Goal: Task Accomplishment & Management: Use online tool/utility

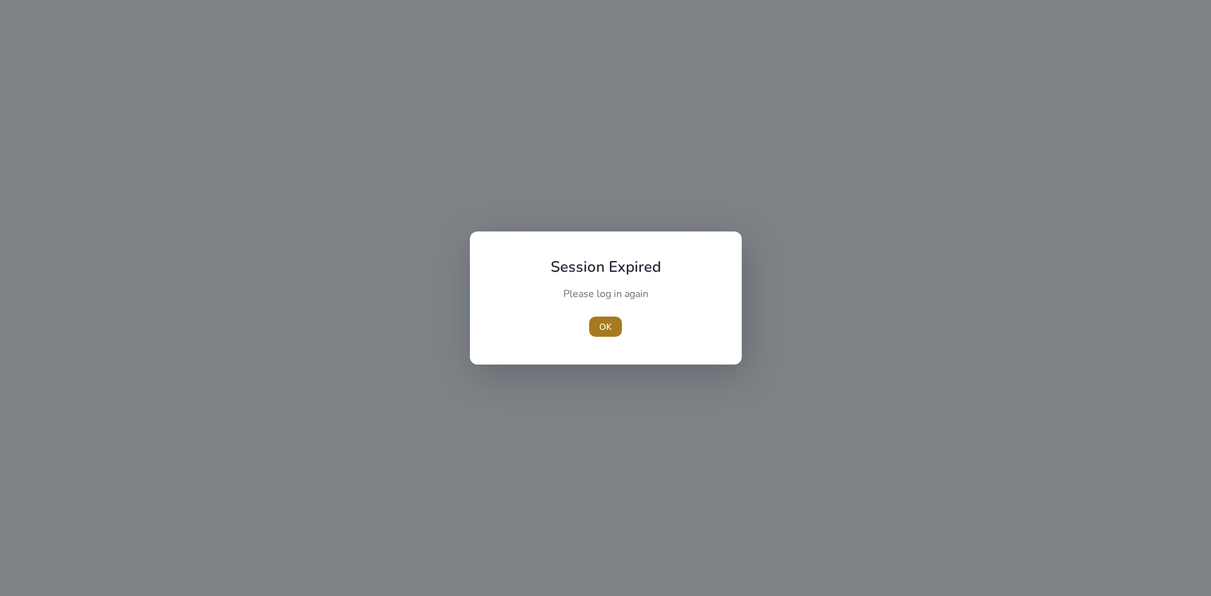
click at [610, 321] on span "OK" at bounding box center [605, 327] width 13 height 13
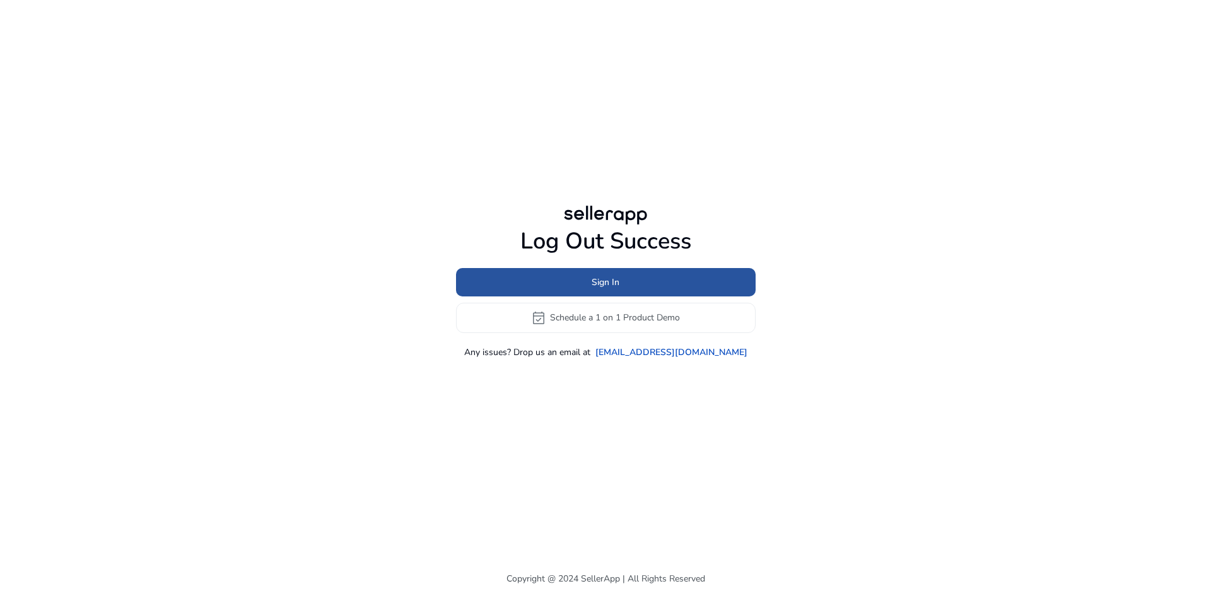
click at [660, 280] on span at bounding box center [606, 282] width 300 height 30
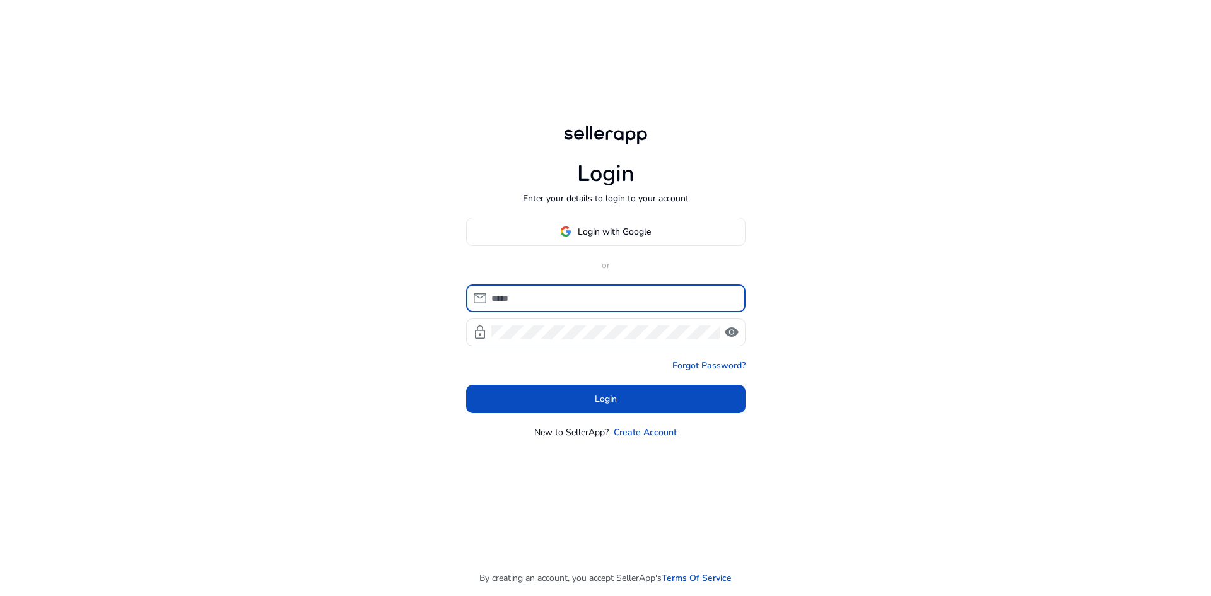
type input "**********"
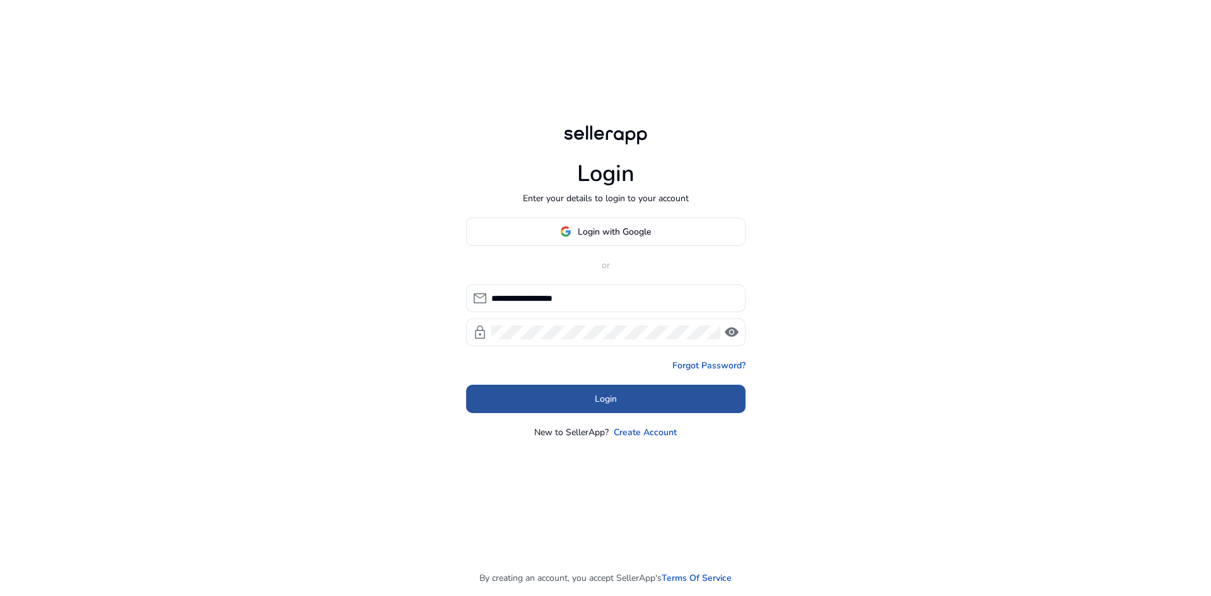
click at [636, 401] on span at bounding box center [606, 399] width 280 height 30
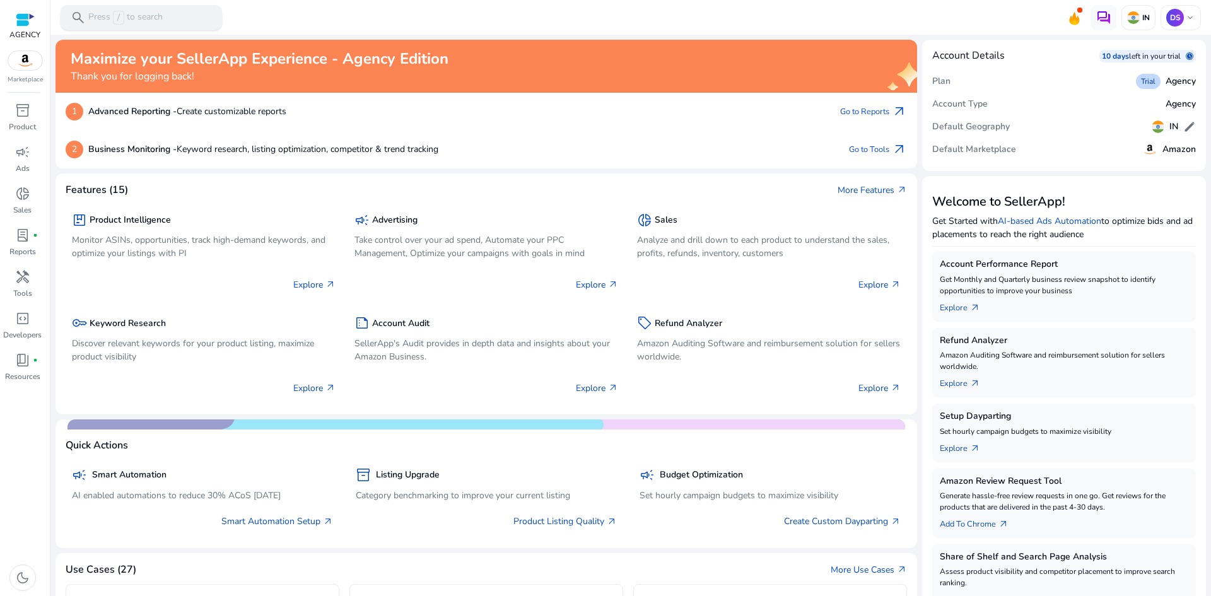
click at [108, 8] on div "search Press / to search" at bounding box center [142, 17] width 162 height 25
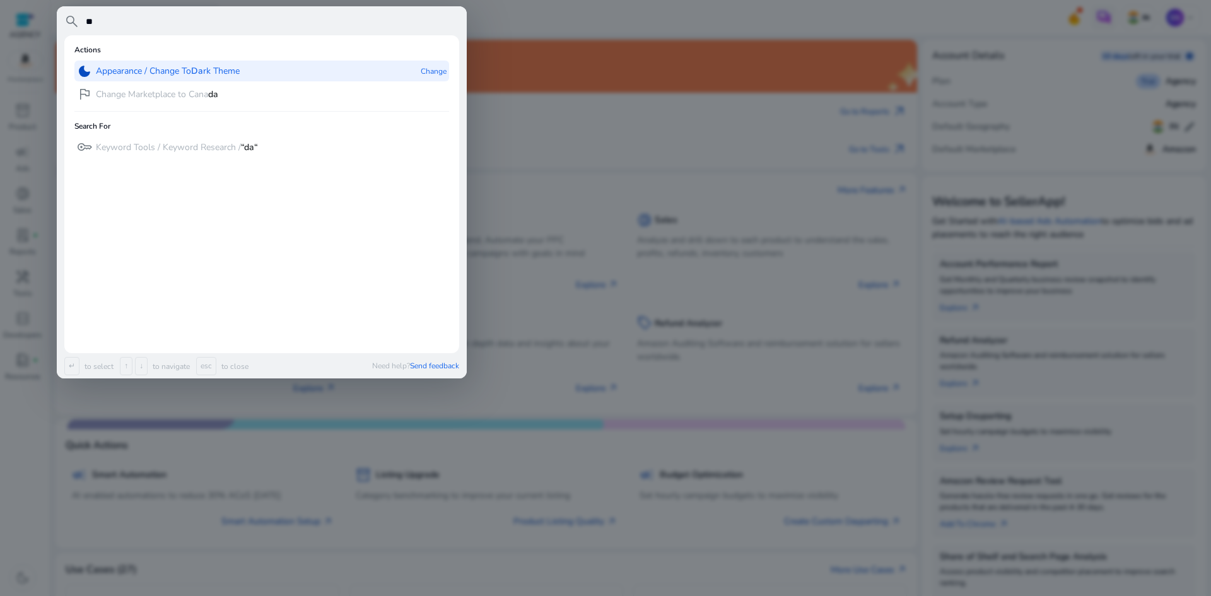
type input "**"
click at [125, 72] on p "Appearance / Change To Da rk Theme" at bounding box center [168, 71] width 144 height 13
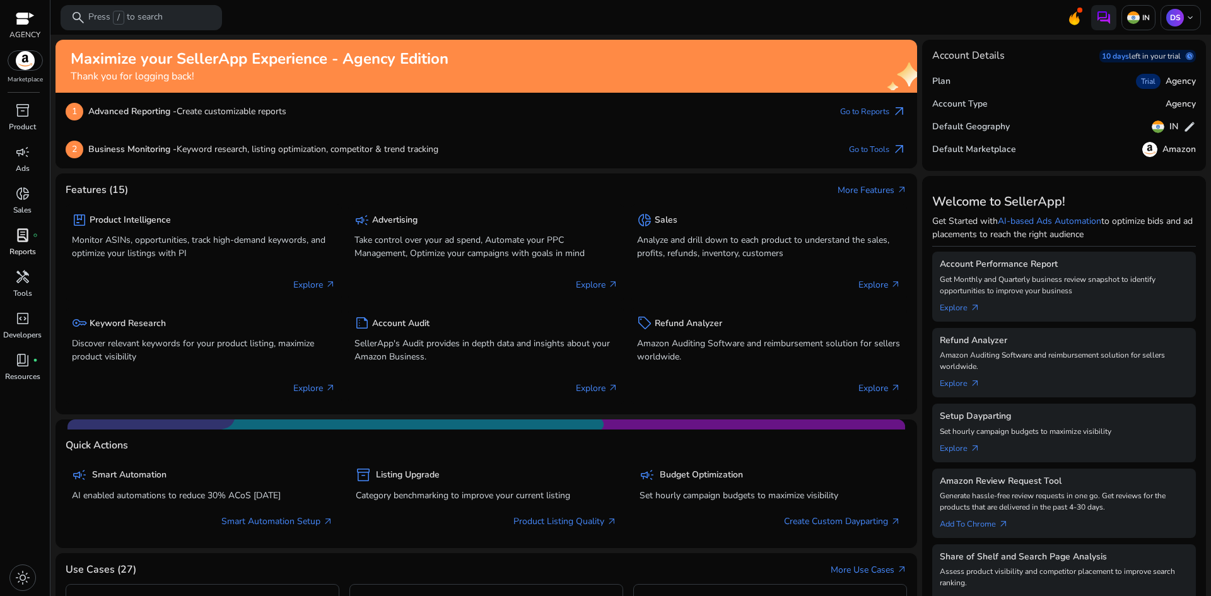
click at [27, 238] on span "lab_profile" at bounding box center [22, 235] width 15 height 15
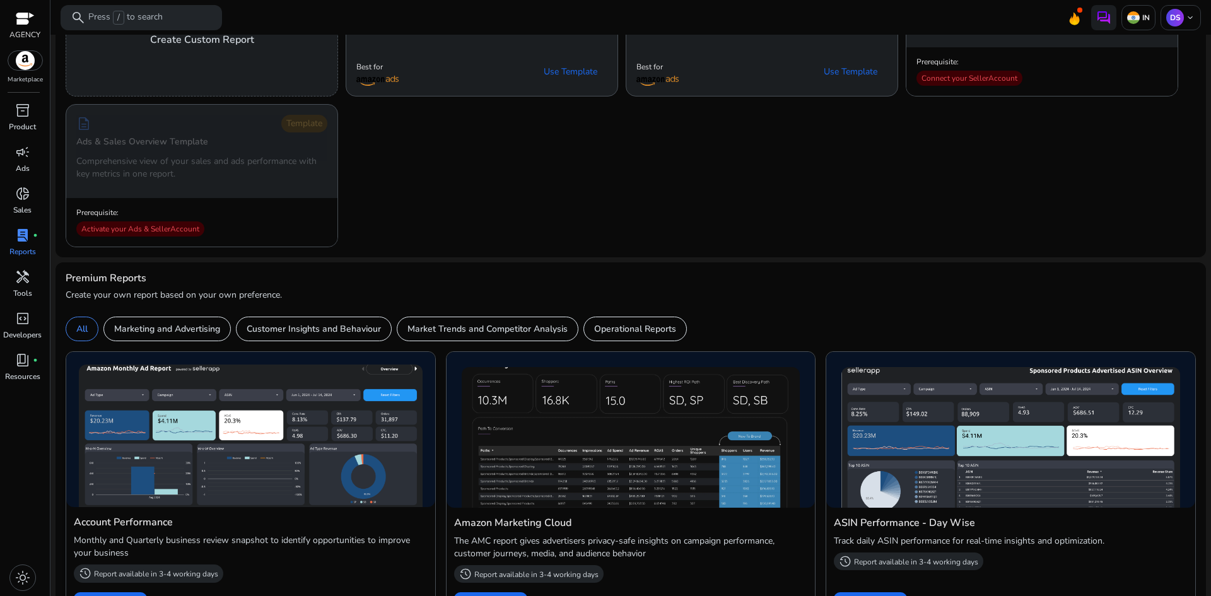
scroll to position [315, 0]
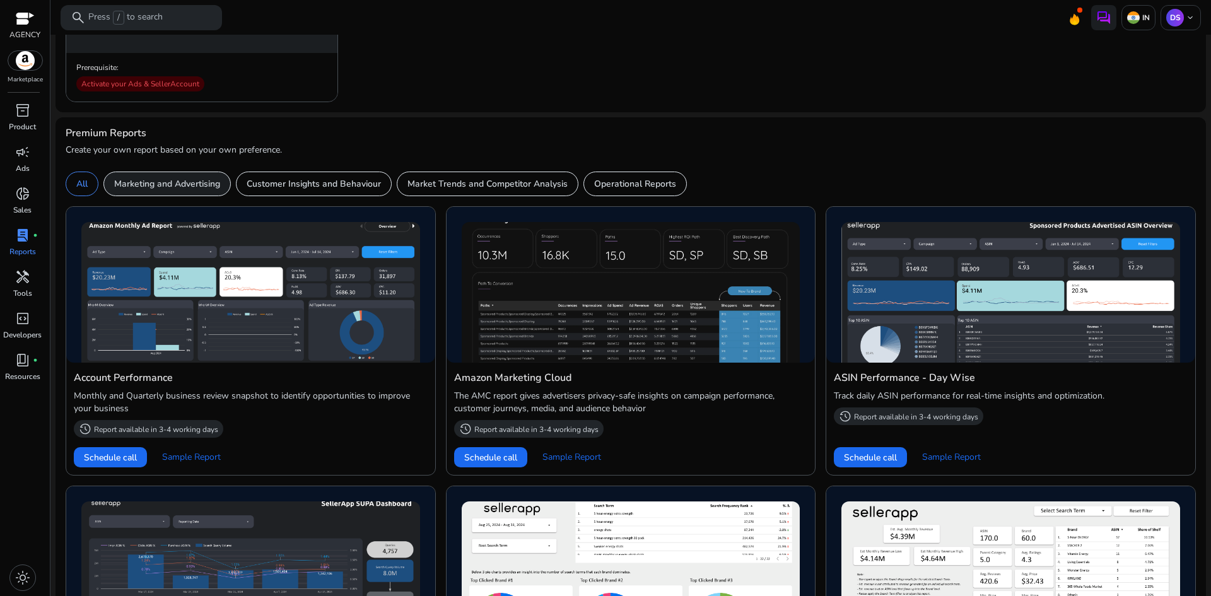
click at [191, 177] on div "Marketing and Advertising" at bounding box center [166, 184] width 127 height 25
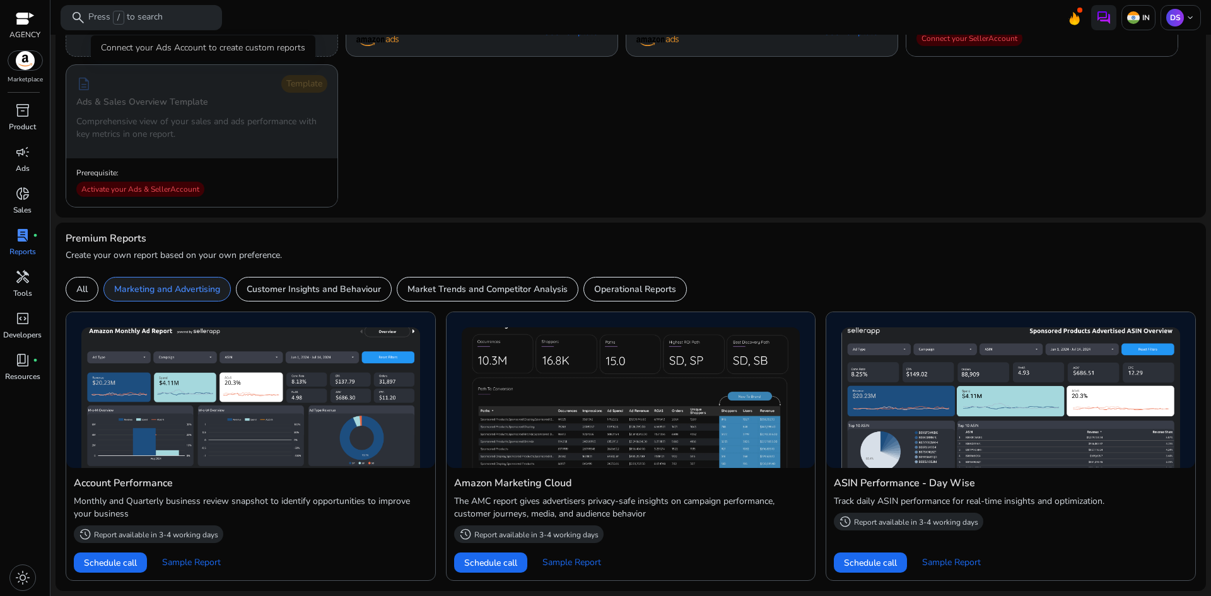
scroll to position [209, 0]
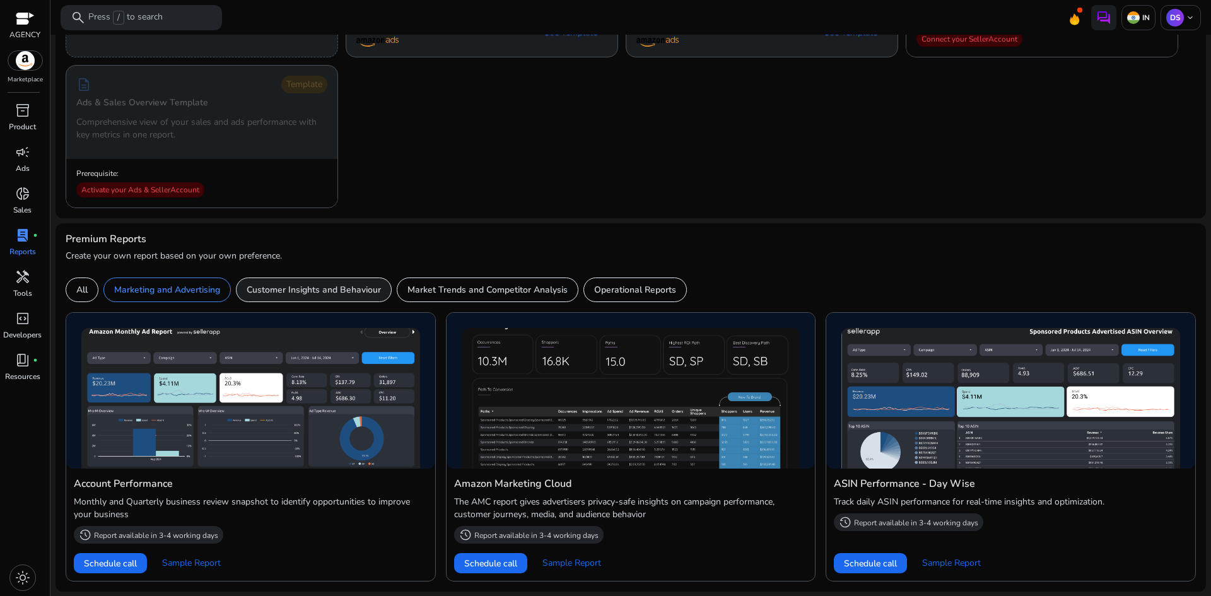
click at [347, 285] on p "Customer Insights and Behaviour" at bounding box center [314, 289] width 134 height 13
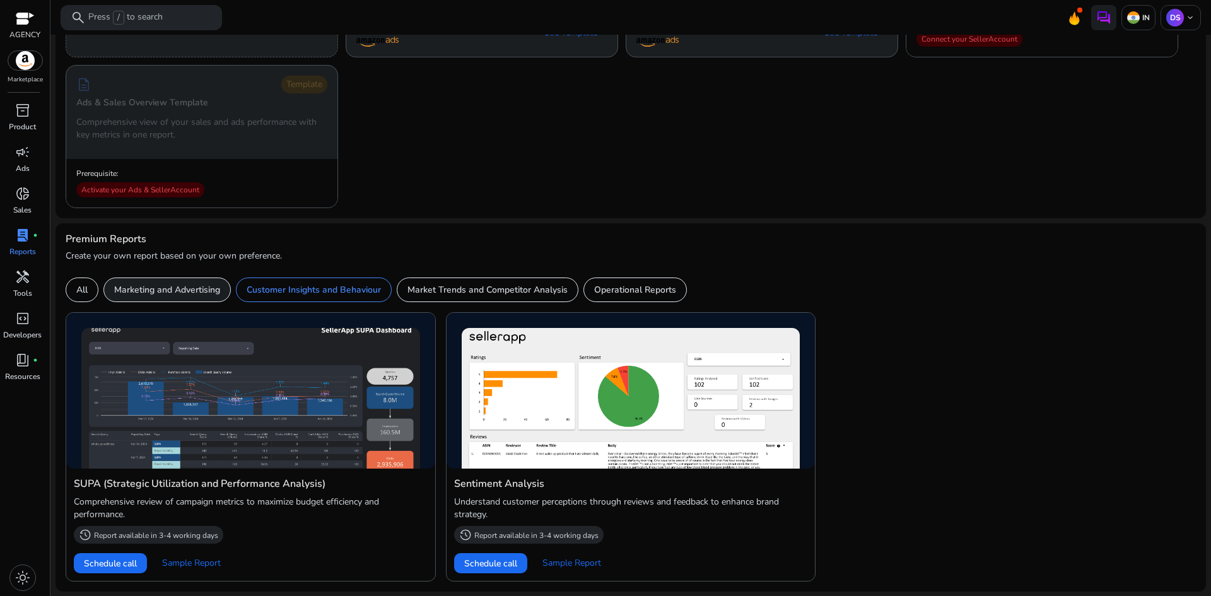
click at [155, 290] on p "Marketing and Advertising" at bounding box center [167, 289] width 106 height 13
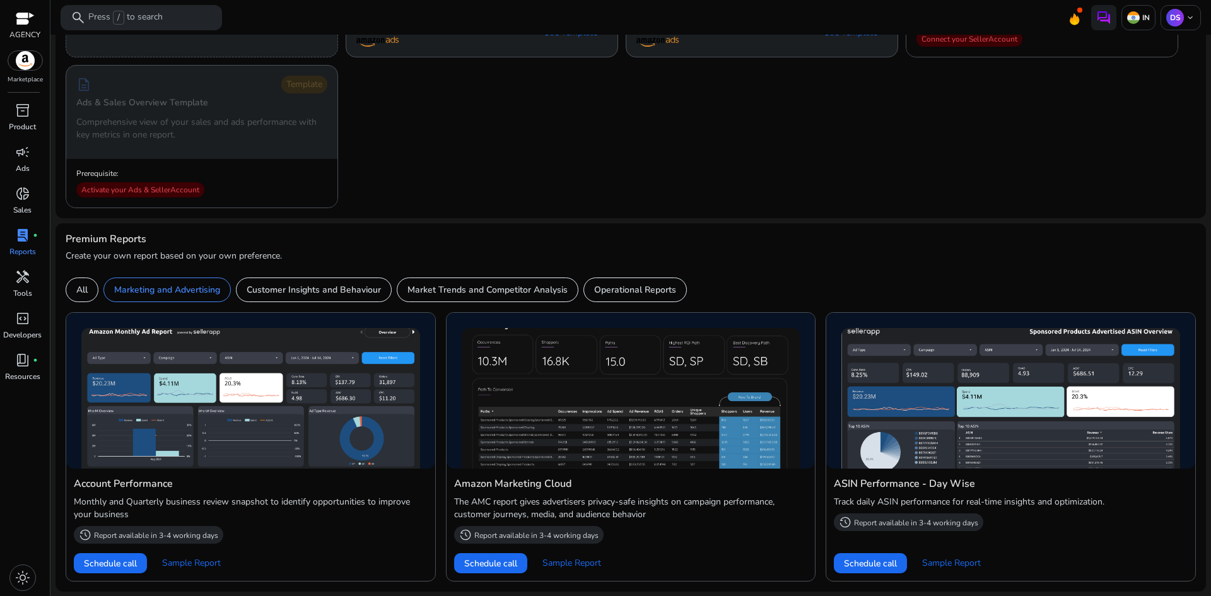
scroll to position [0, 0]
click at [81, 288] on p "All" at bounding box center [81, 289] width 11 height 13
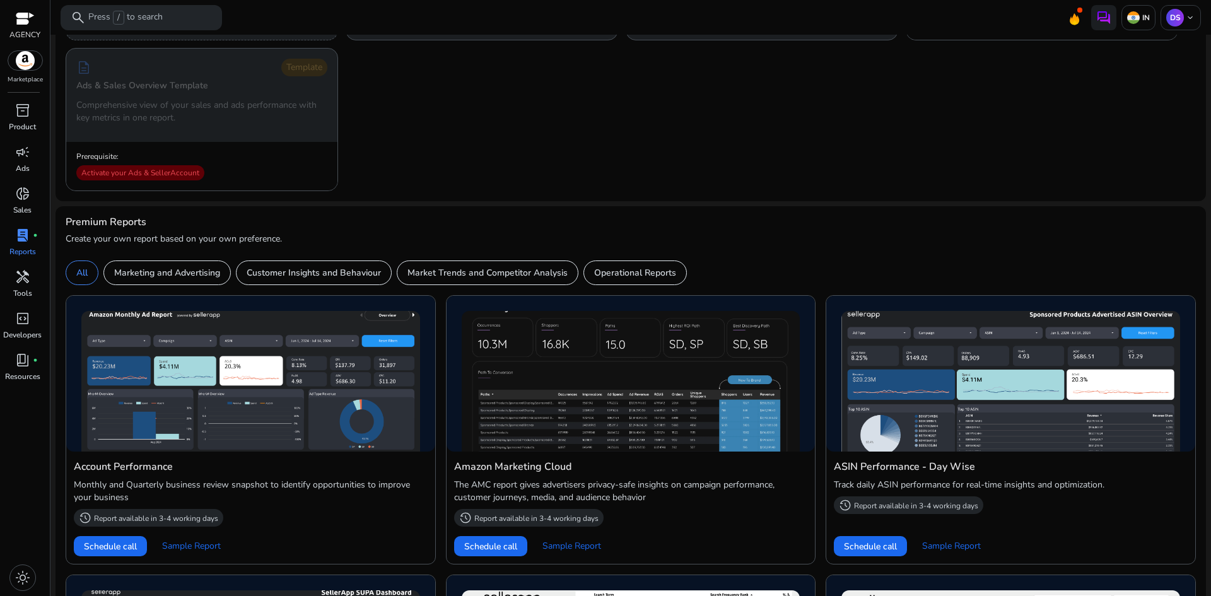
scroll to position [252, 0]
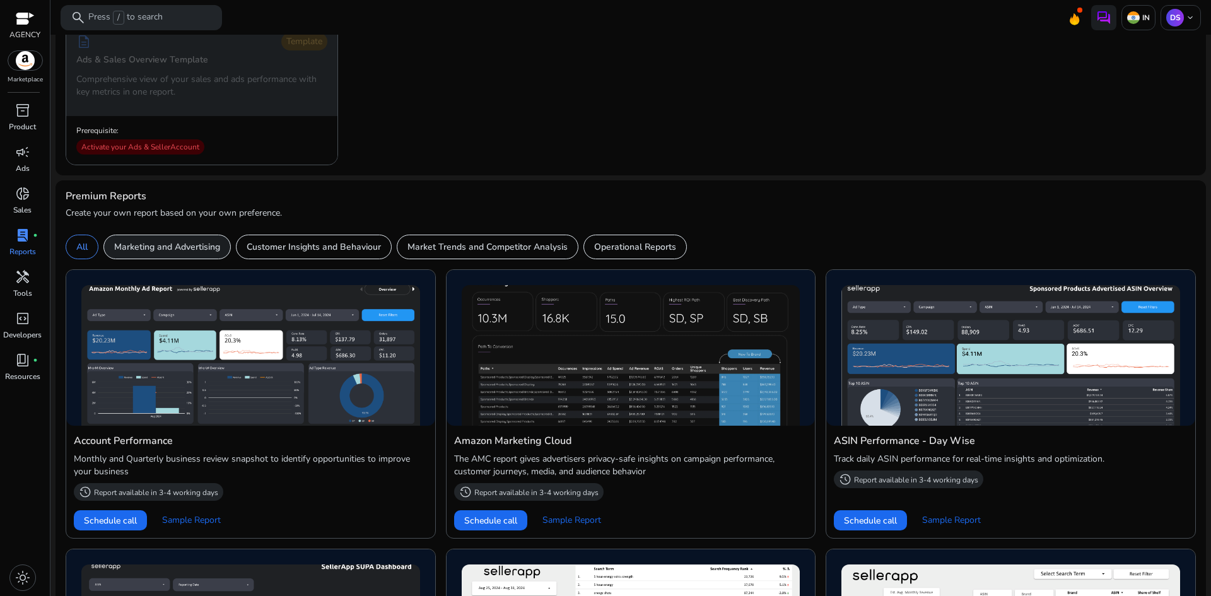
click at [196, 252] on p "Marketing and Advertising" at bounding box center [167, 246] width 106 height 13
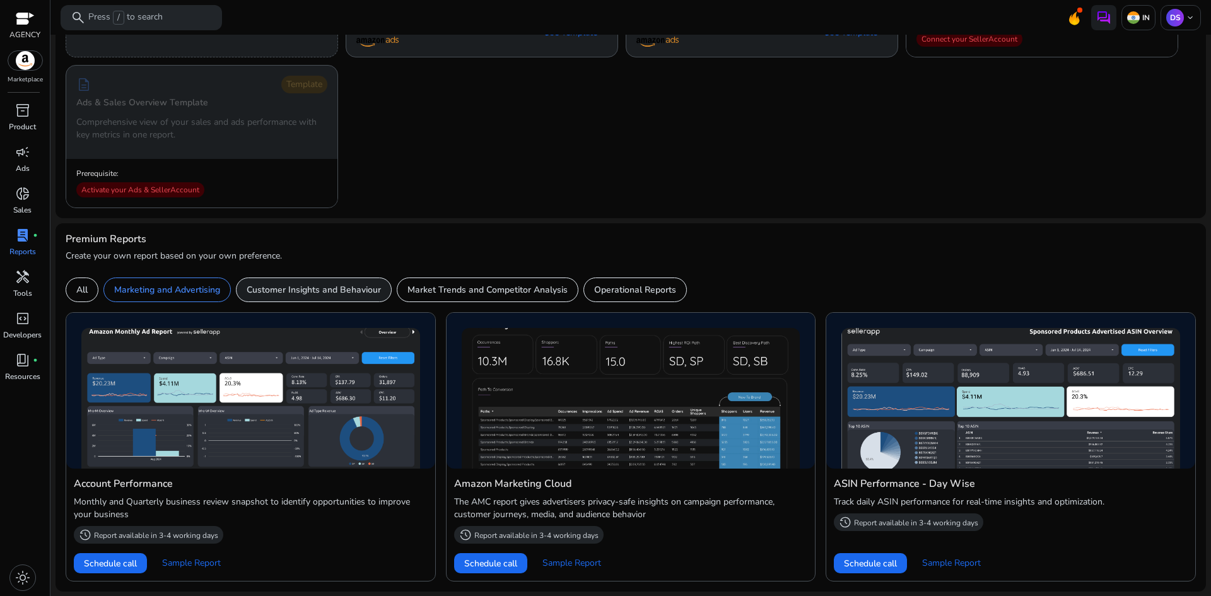
click at [302, 285] on p "Customer Insights and Behaviour" at bounding box center [314, 289] width 134 height 13
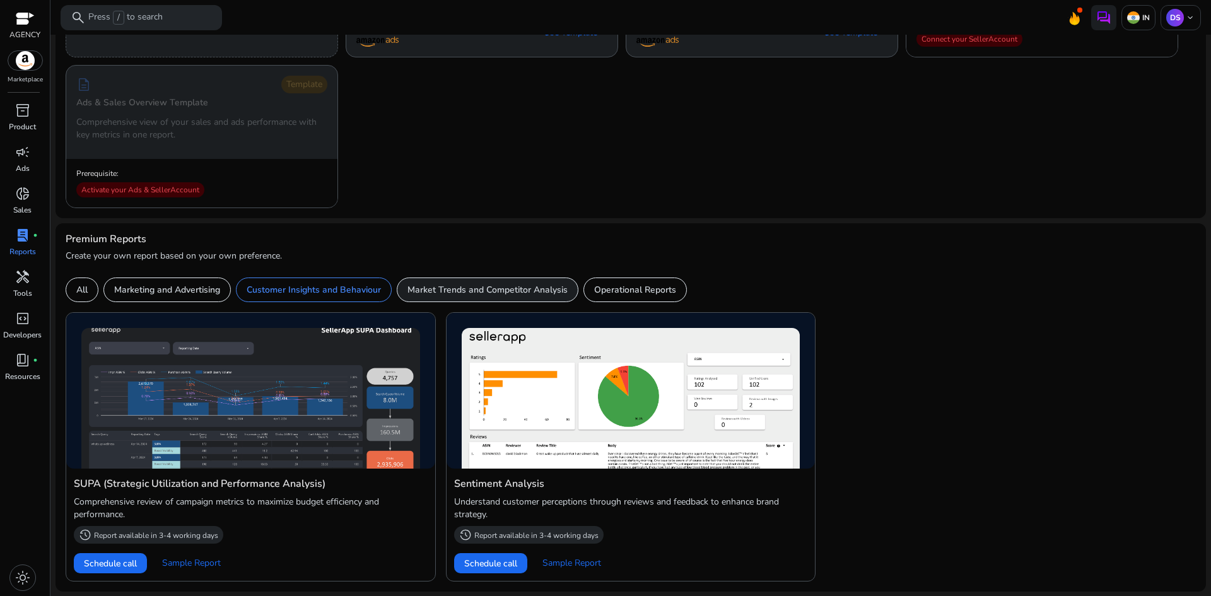
click at [471, 290] on p "Market Trends and Competitor Analysis" at bounding box center [488, 289] width 160 height 13
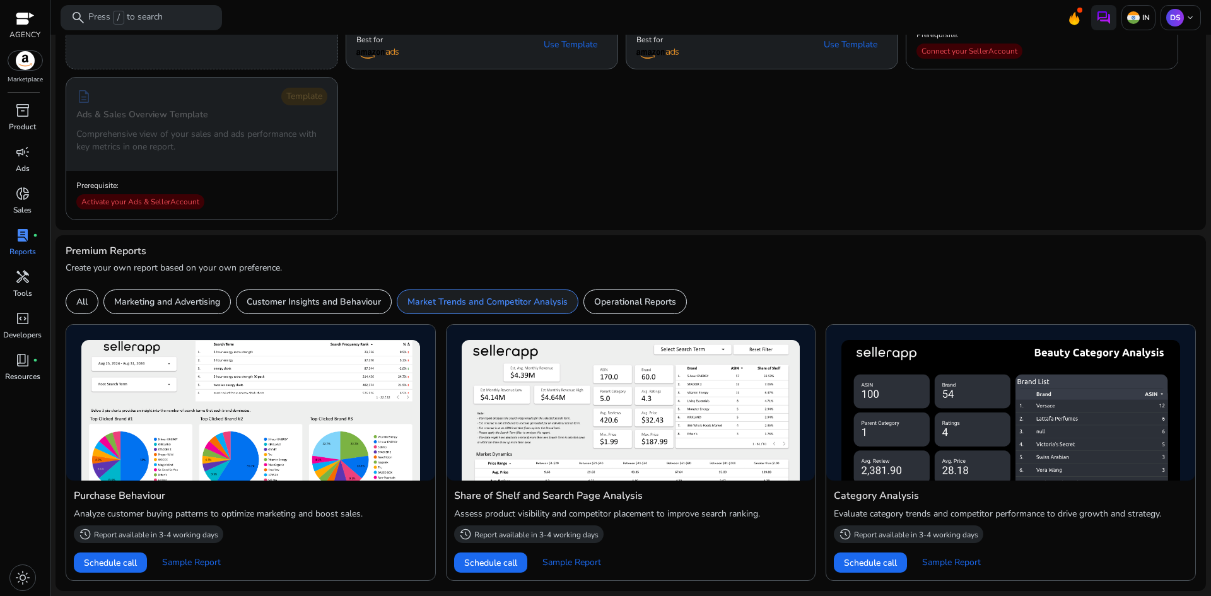
scroll to position [197, 0]
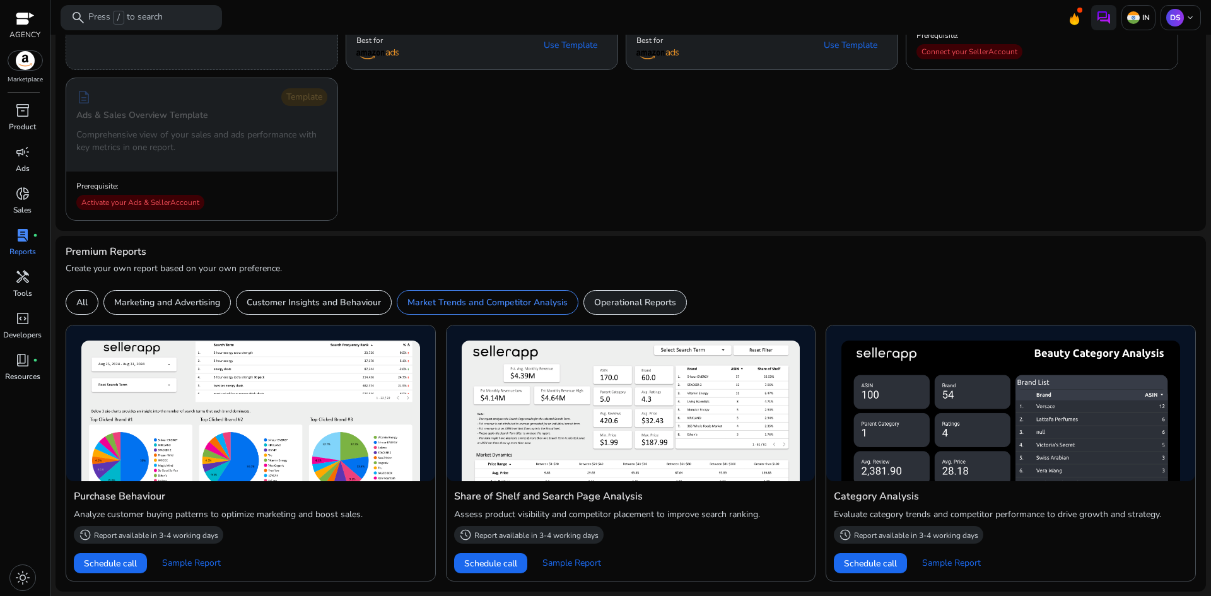
click at [610, 302] on p "Operational Reports" at bounding box center [635, 302] width 82 height 13
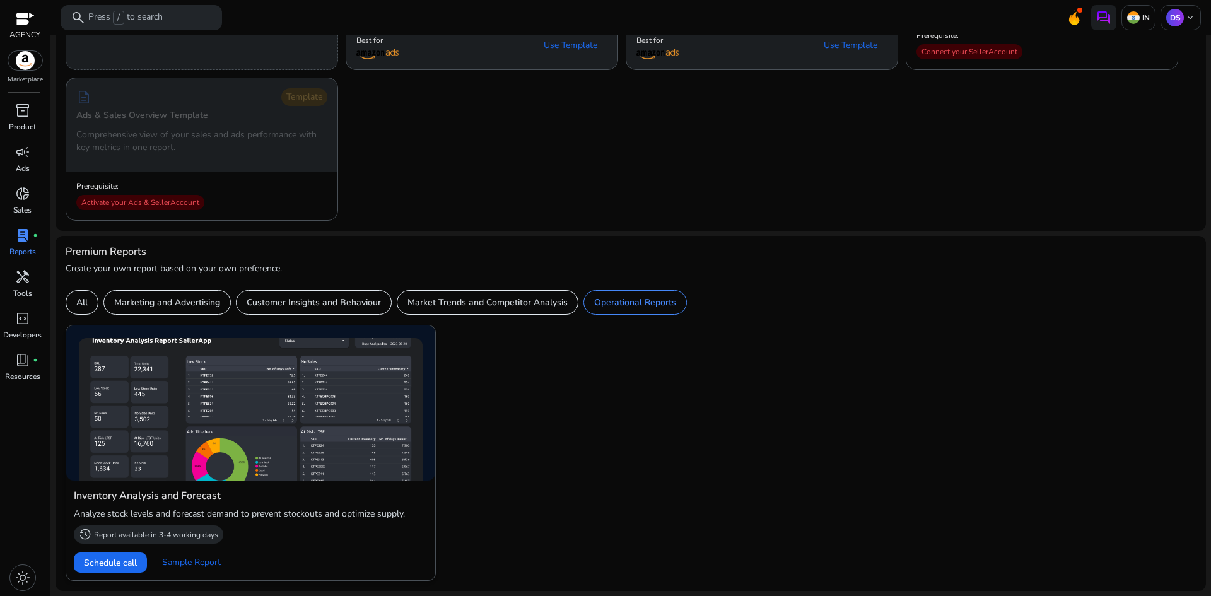
drag, startPoint x: 96, startPoint y: 300, endPoint x: 85, endPoint y: 300, distance: 10.7
click at [95, 300] on div "All" at bounding box center [82, 302] width 33 height 25
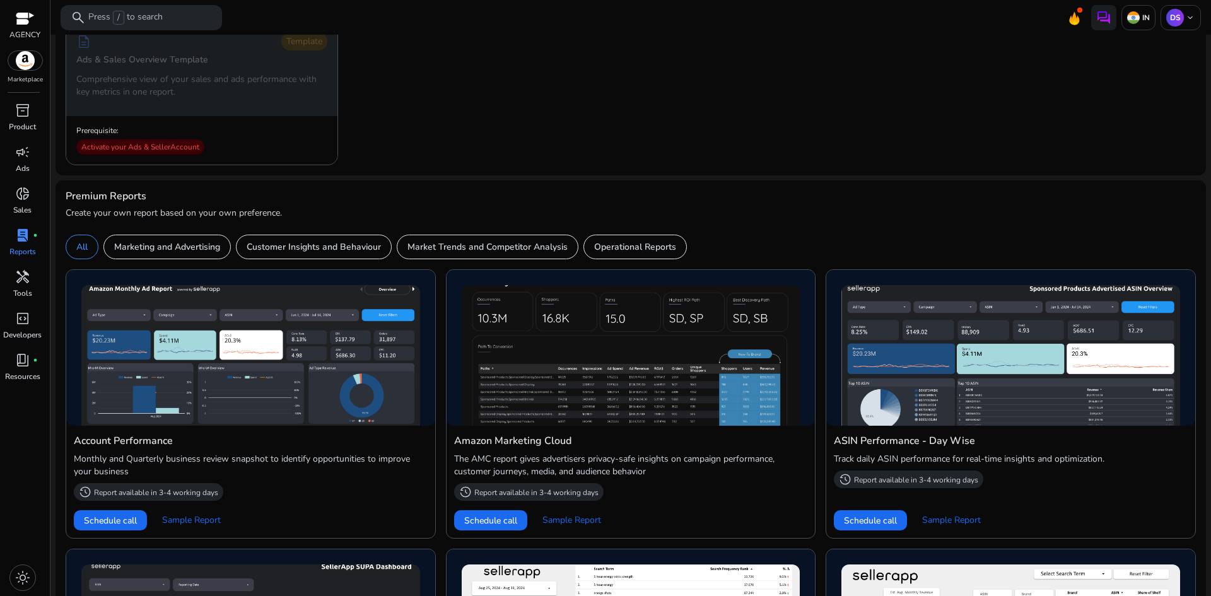
click at [100, 197] on h4 "Premium Reports" at bounding box center [106, 197] width 81 height 12
click at [194, 203] on div "Premium Reports" at bounding box center [631, 197] width 1131 height 12
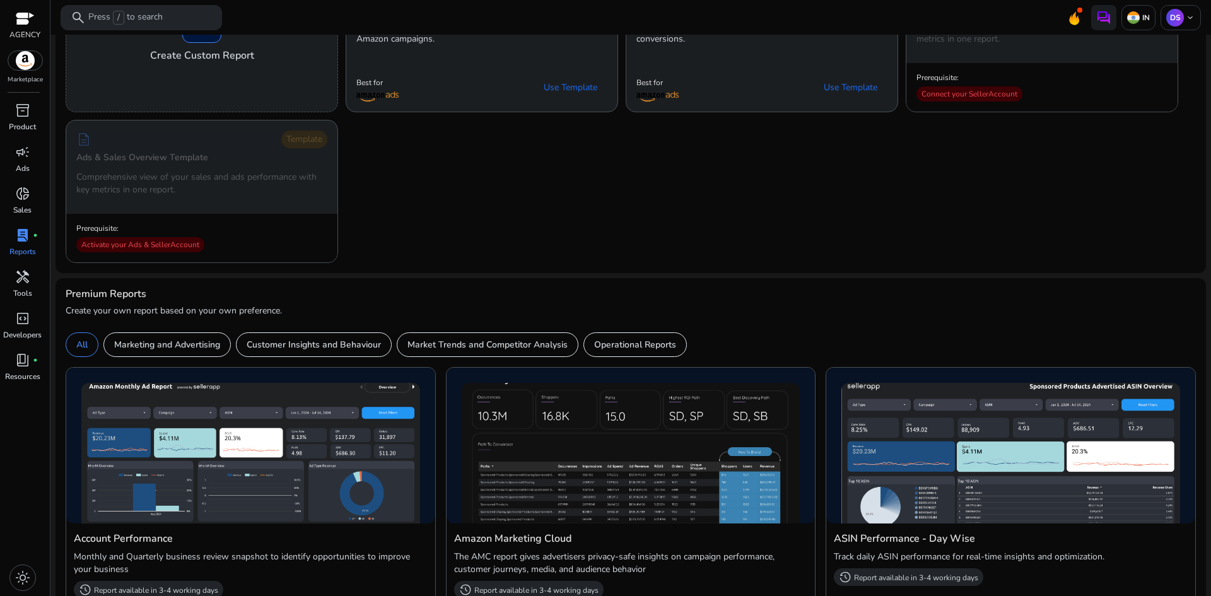
scroll to position [0, 0]
